Goal: Find specific page/section: Find specific page/section

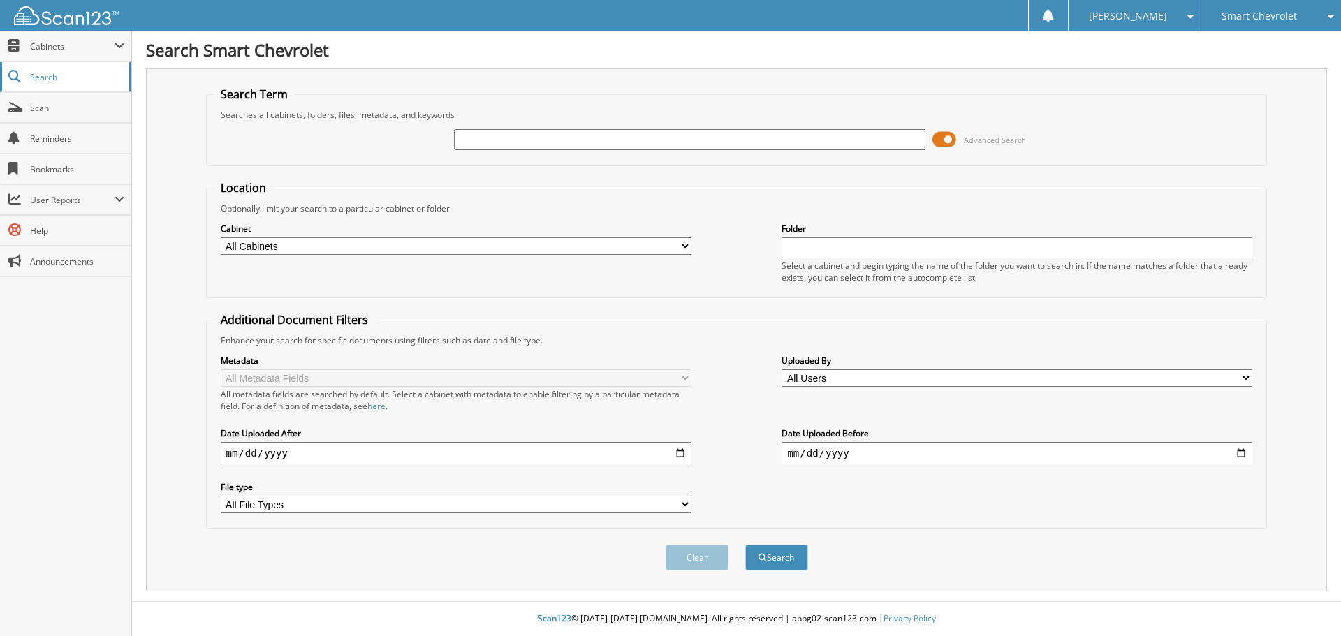
click at [27, 74] on link "Search" at bounding box center [65, 77] width 131 height 30
click at [616, 146] on input "text" at bounding box center [689, 139] width 471 height 21
type input "B19742"
click at [745, 545] on button "Search" at bounding box center [776, 558] width 63 height 26
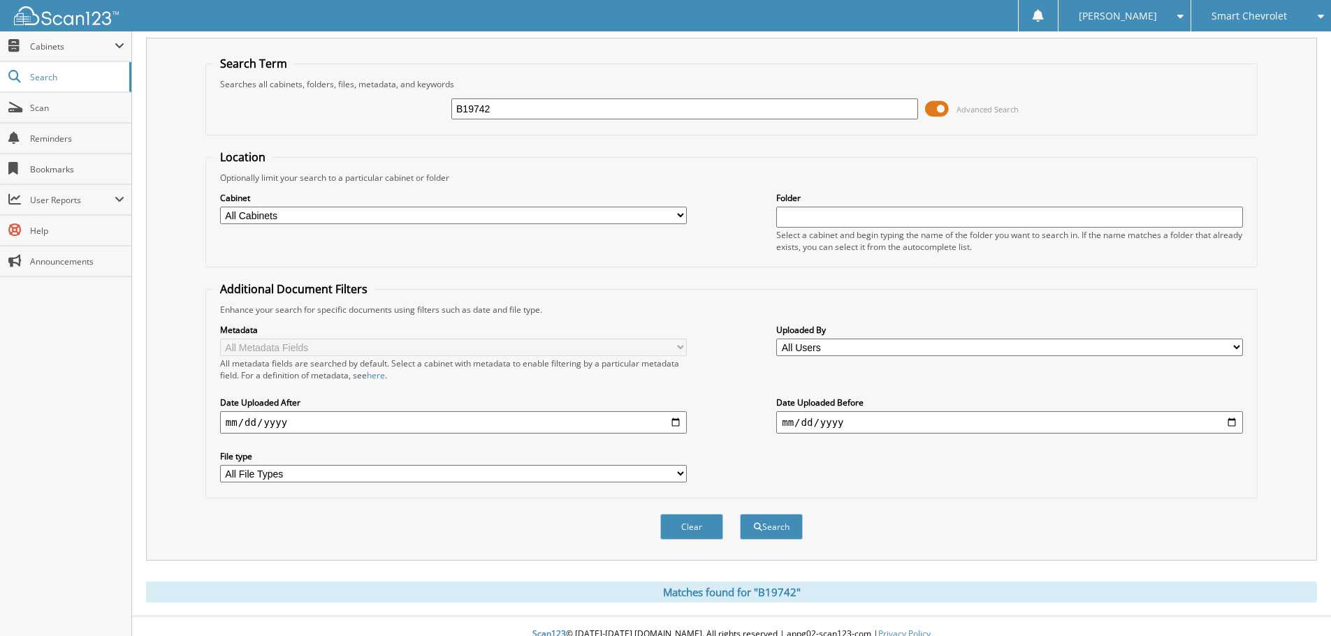
scroll to position [47, 0]
